Goal: Task Accomplishment & Management: Manage account settings

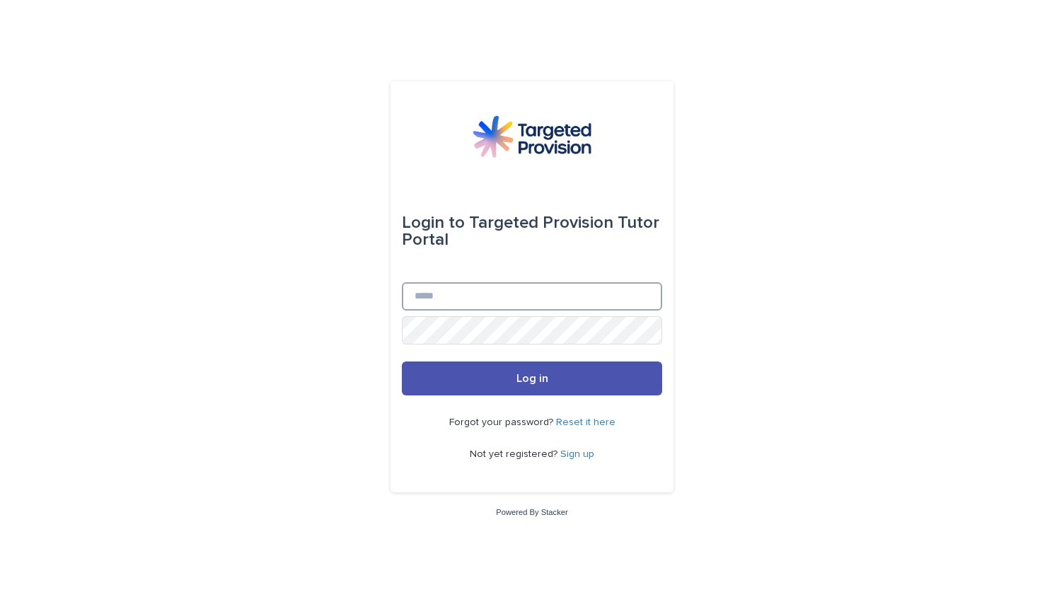
click at [570, 299] on input "Email" at bounding box center [532, 296] width 260 height 28
type input "**********"
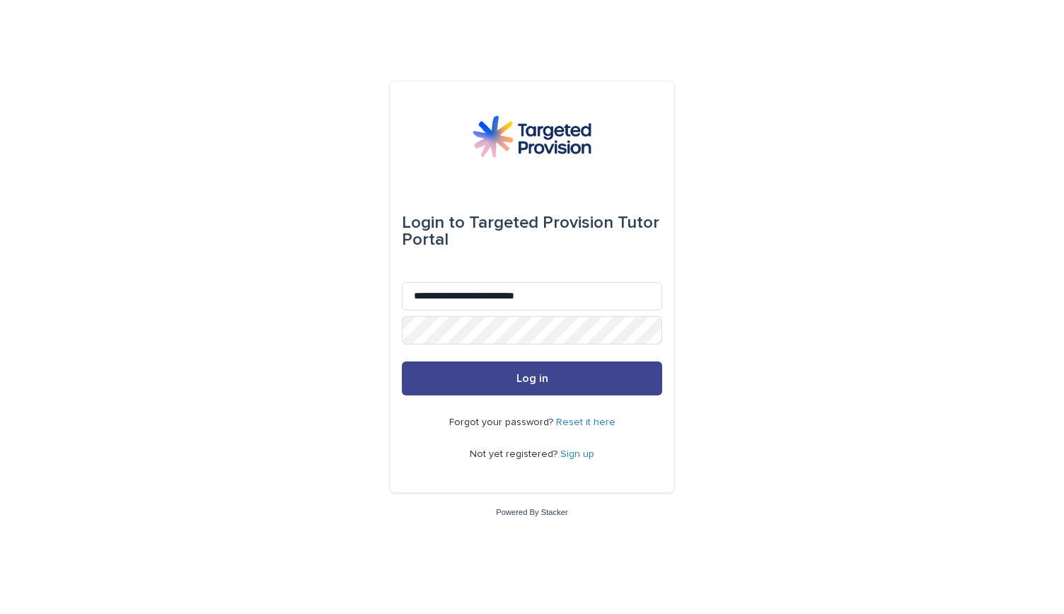
click at [570, 375] on button "Log in" at bounding box center [532, 379] width 260 height 34
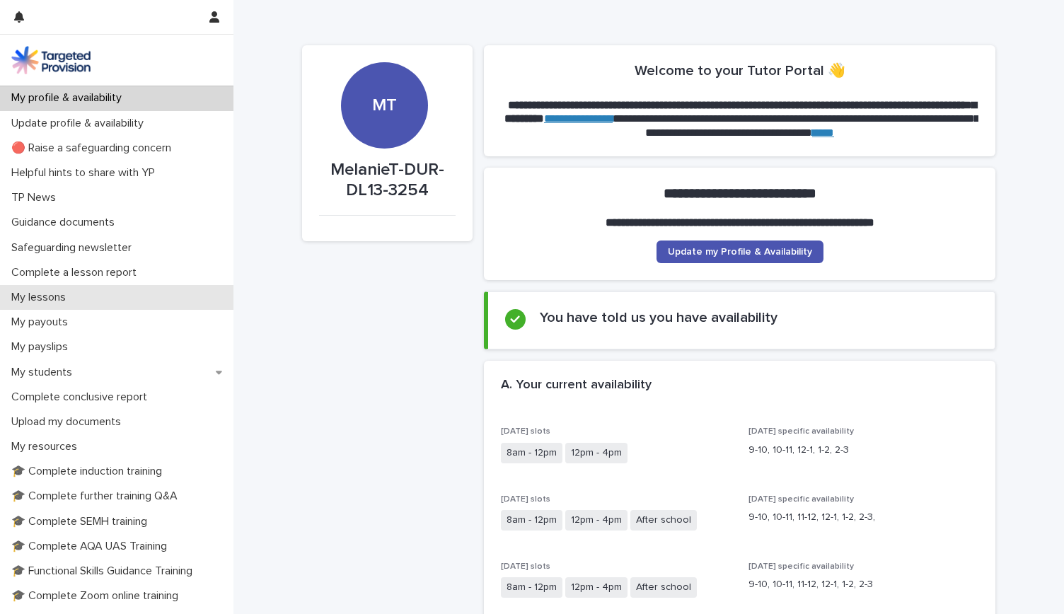
click at [79, 293] on div "My lessons" at bounding box center [117, 297] width 234 height 25
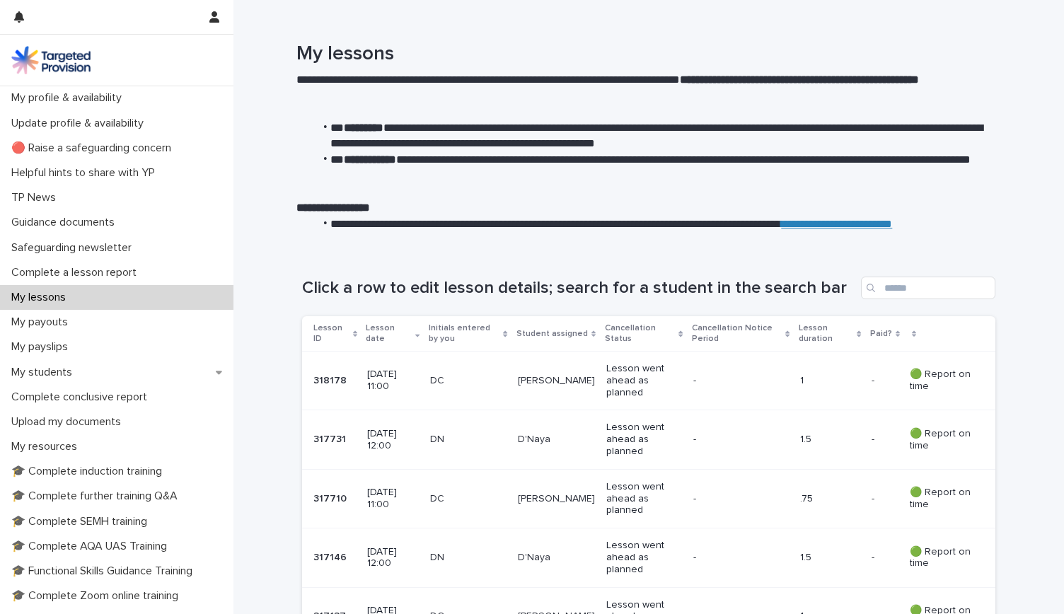
click at [628, 382] on p "Lesson went ahead as planned" at bounding box center [644, 380] width 76 height 35
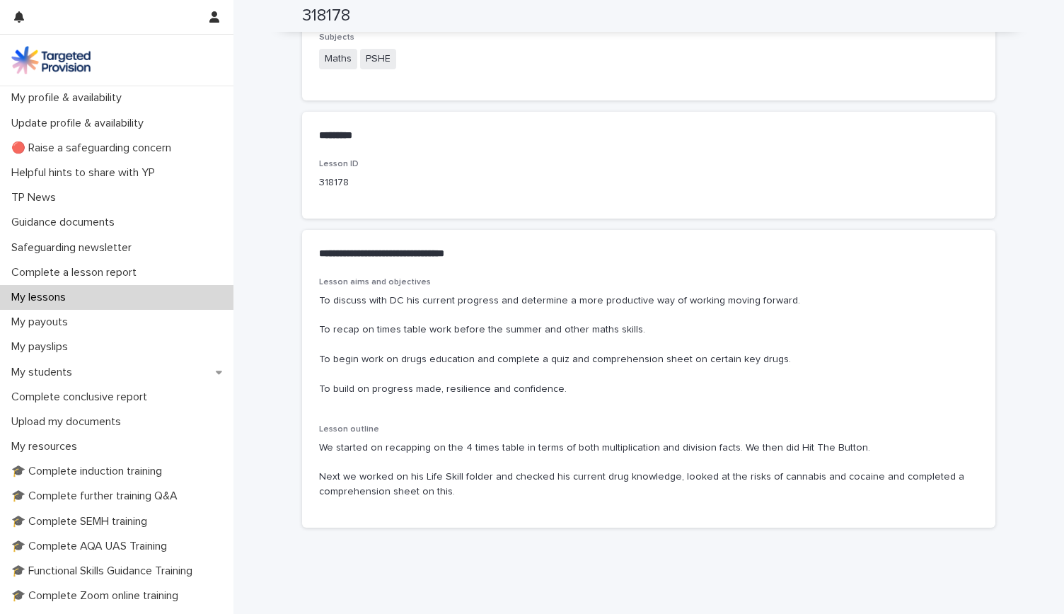
scroll to position [658, 0]
